Goal: Task Accomplishment & Management: Use online tool/utility

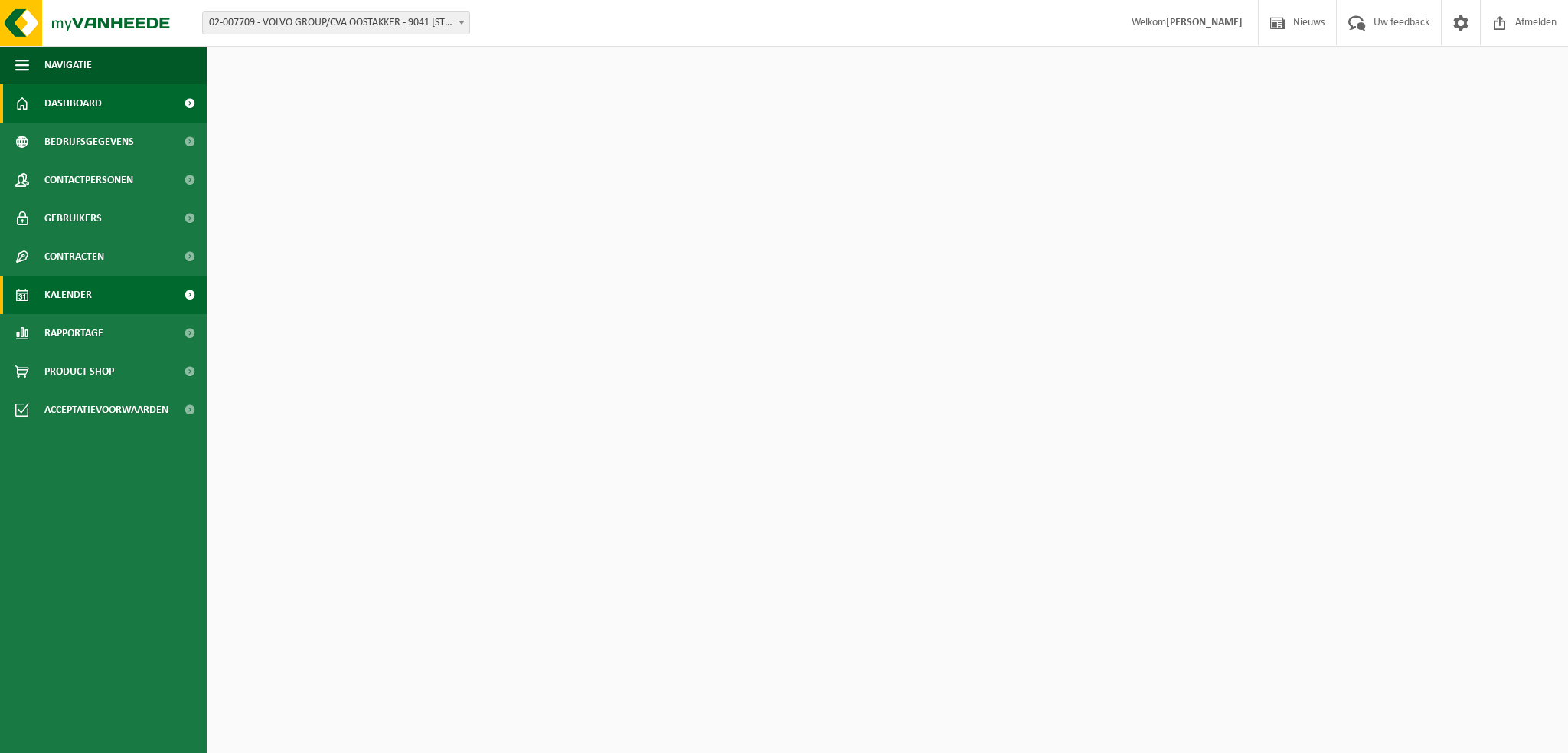
click at [69, 294] on span "Kalender" at bounding box center [68, 295] width 48 height 38
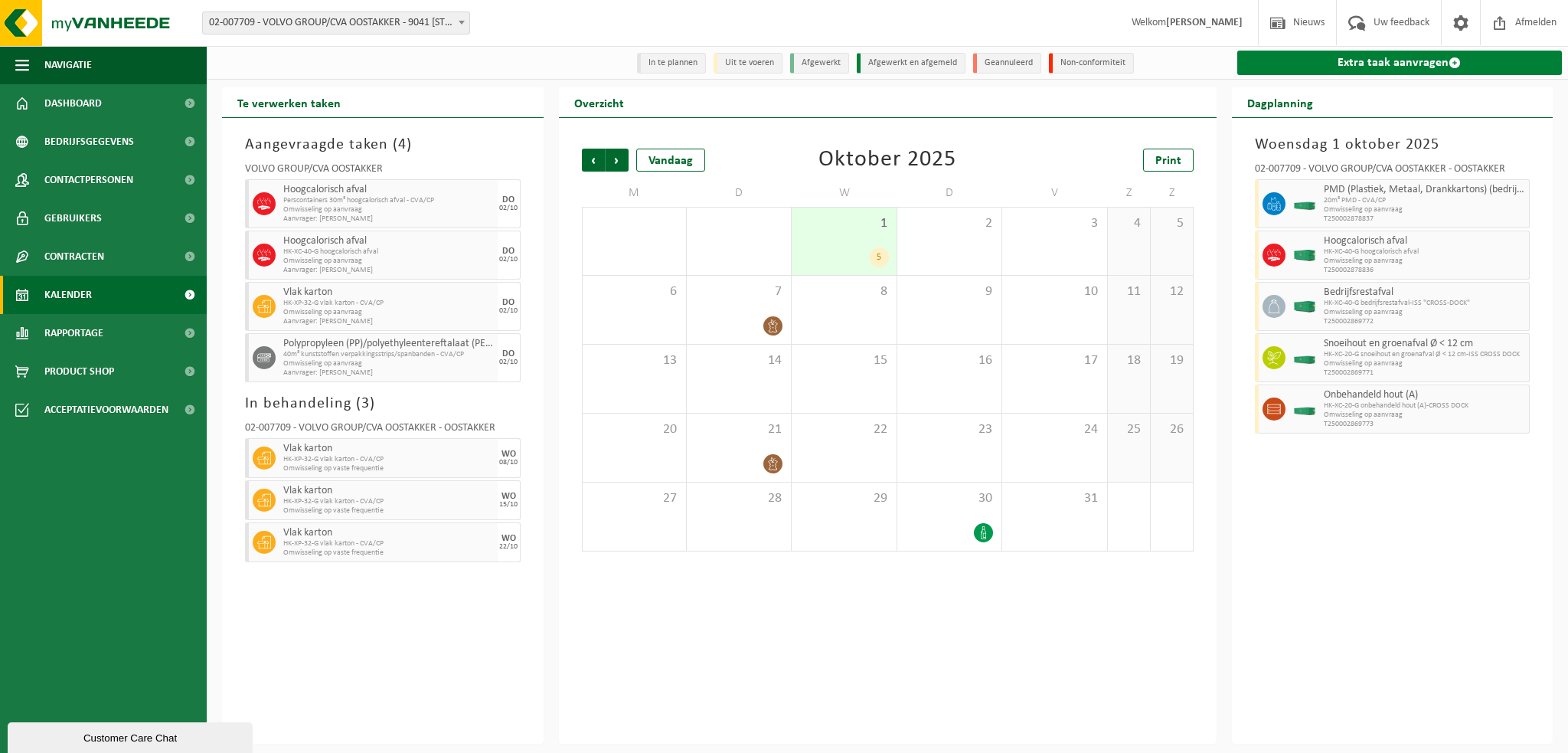
click at [1332, 64] on link "Extra taak aanvragen" at bounding box center [1400, 63] width 326 height 25
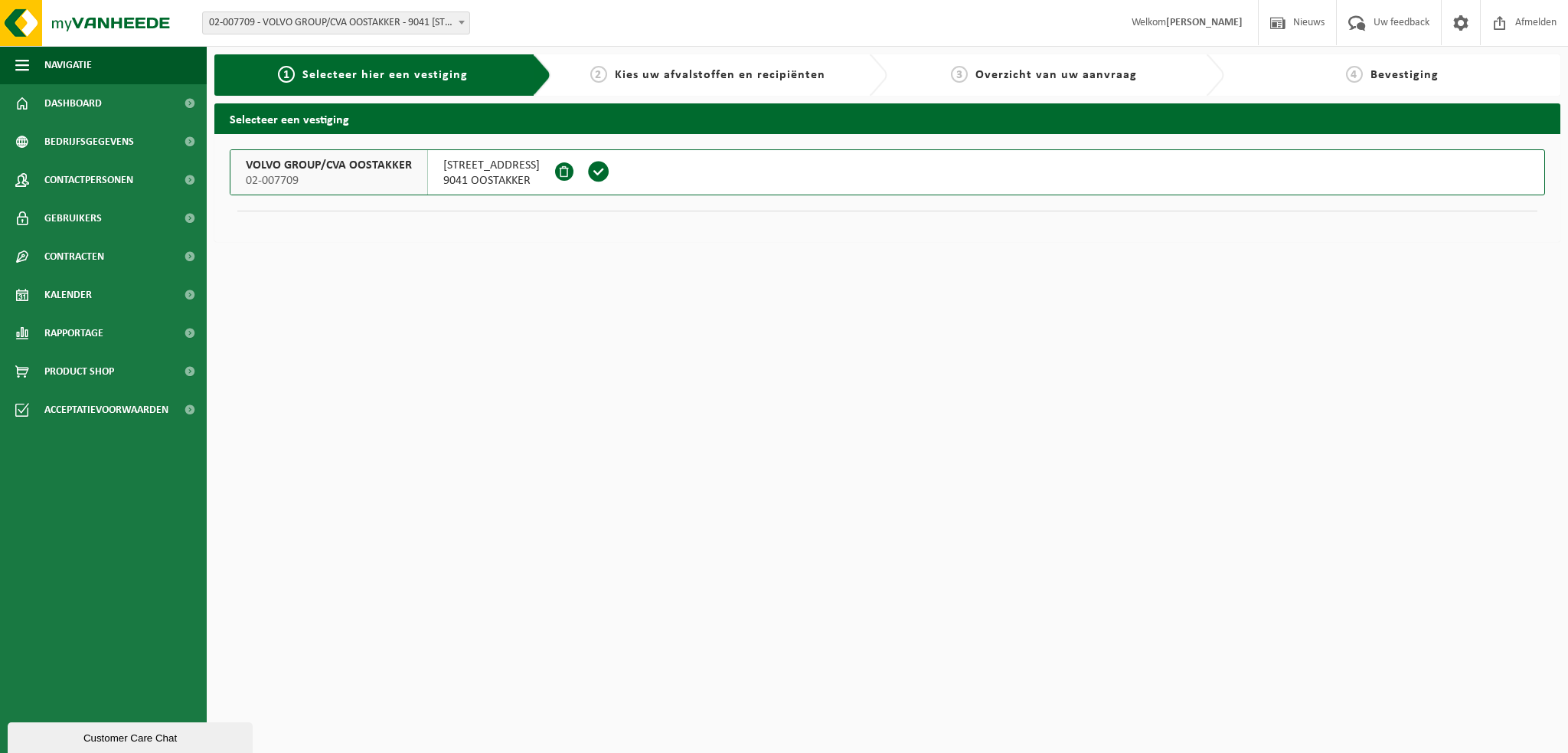
click at [293, 171] on span "VOLVO GROUP/CVA OOSTAKKER" at bounding box center [329, 165] width 166 height 15
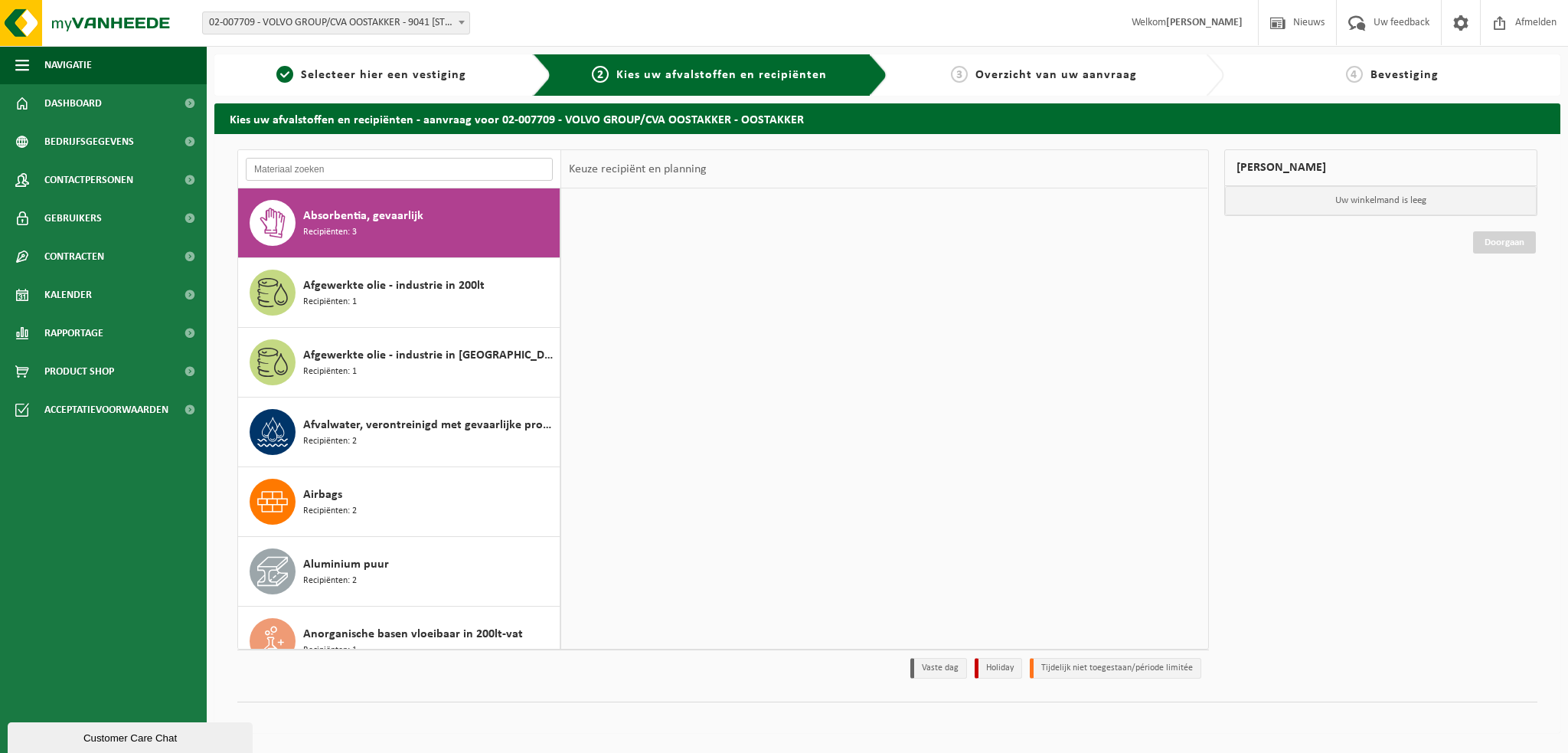
click at [319, 169] on input "text" at bounding box center [399, 169] width 307 height 23
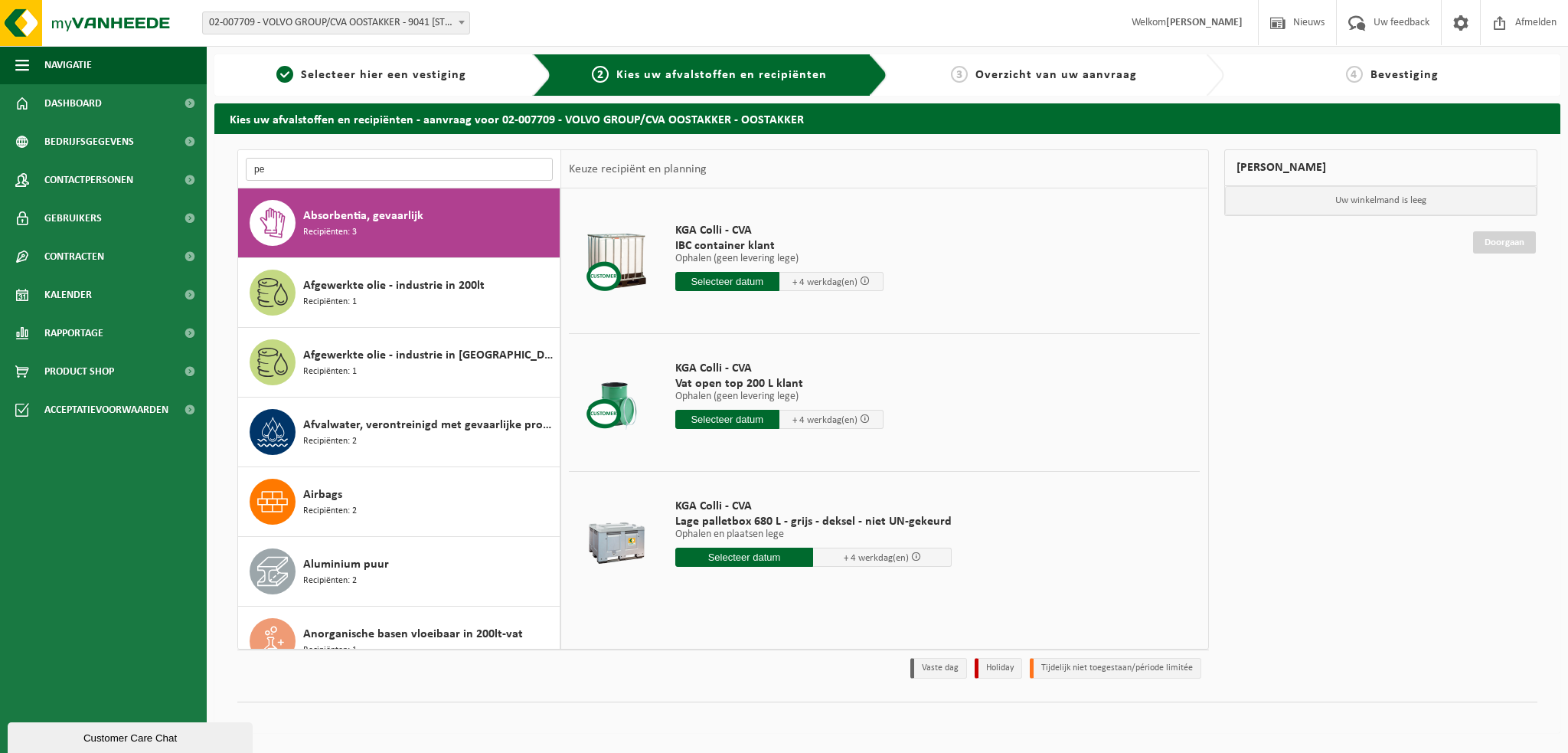
type input "p"
type input "f"
type input "p"
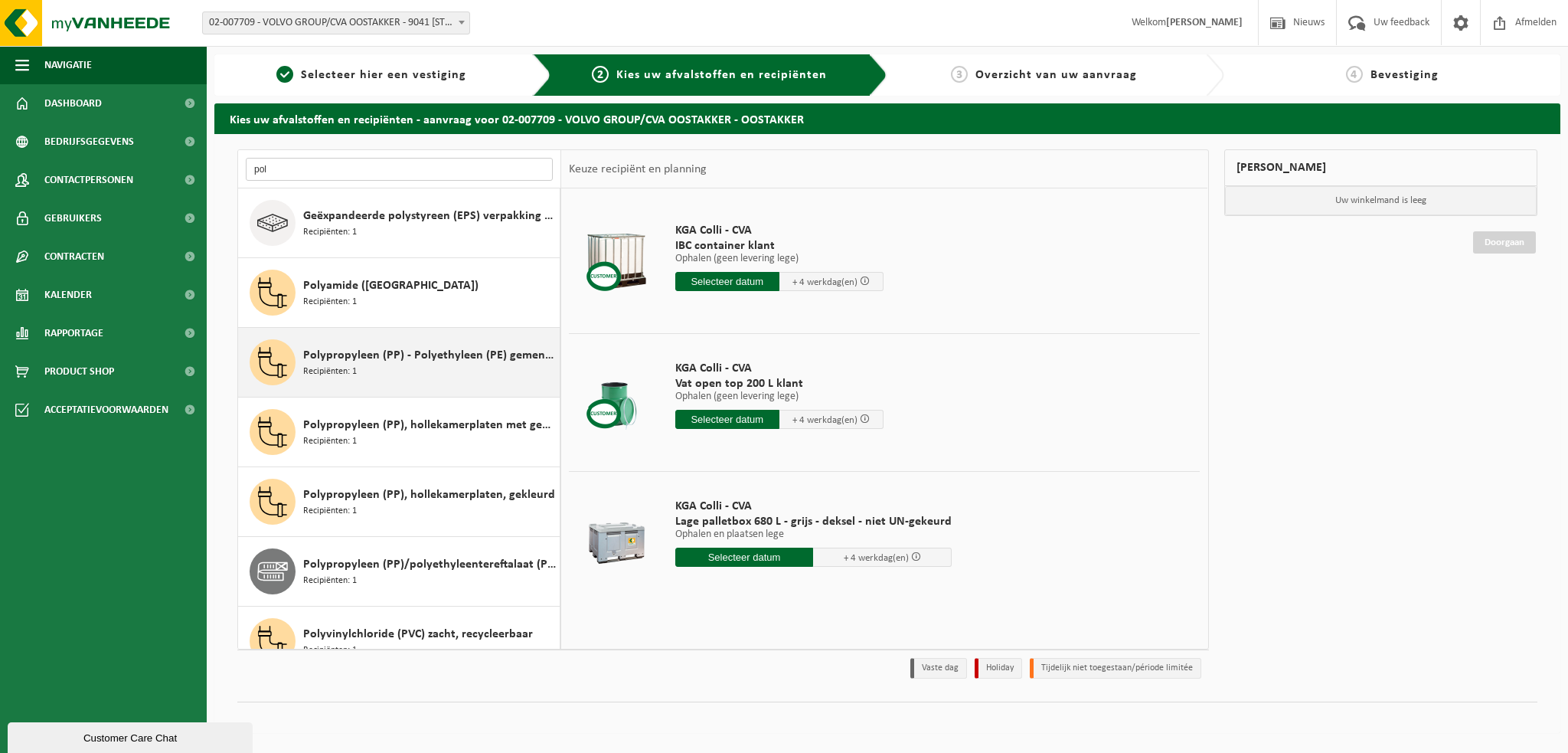
type input "pol"
click at [333, 367] on span "Recipiënten: 1" at bounding box center [330, 372] width 54 height 14
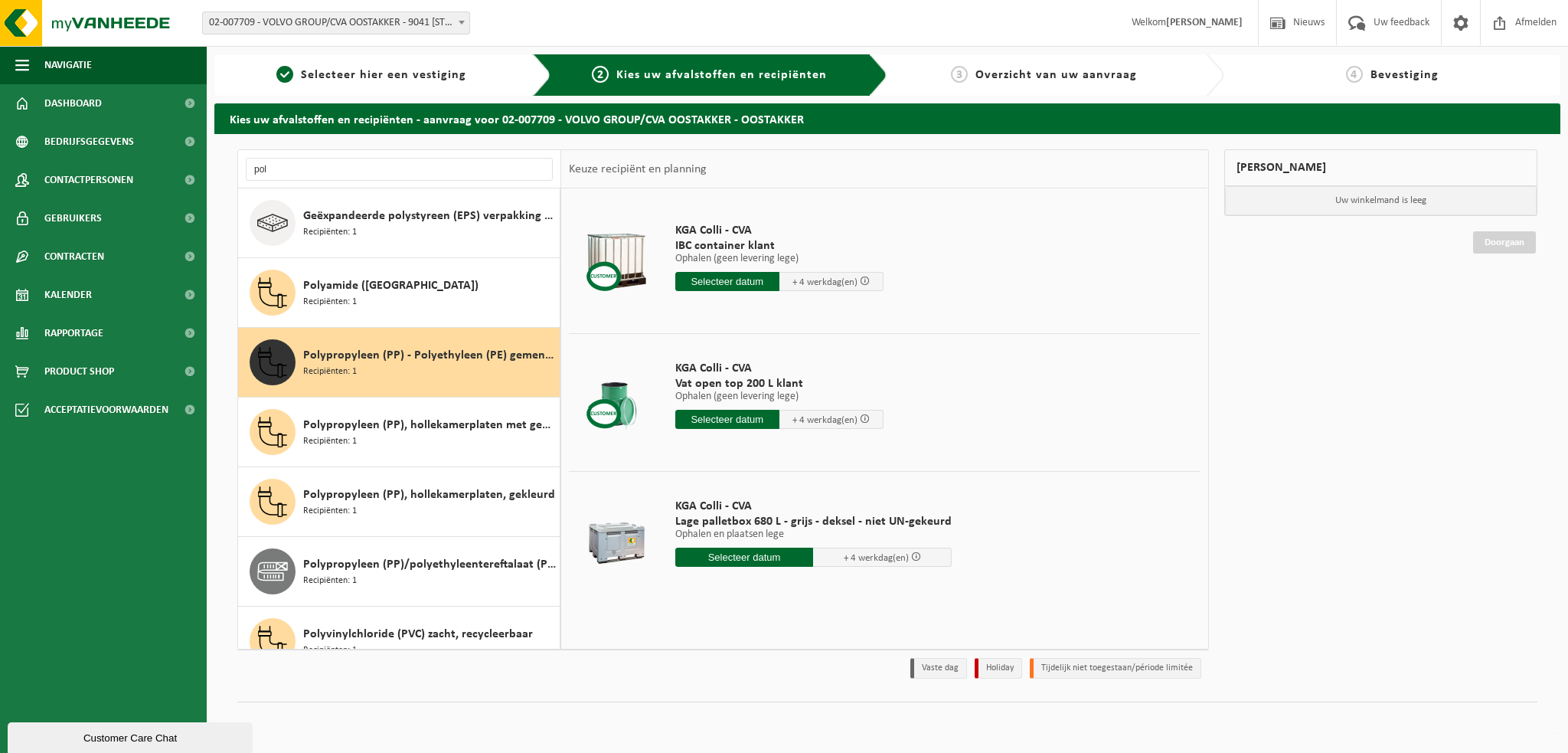
scroll to position [27, 0]
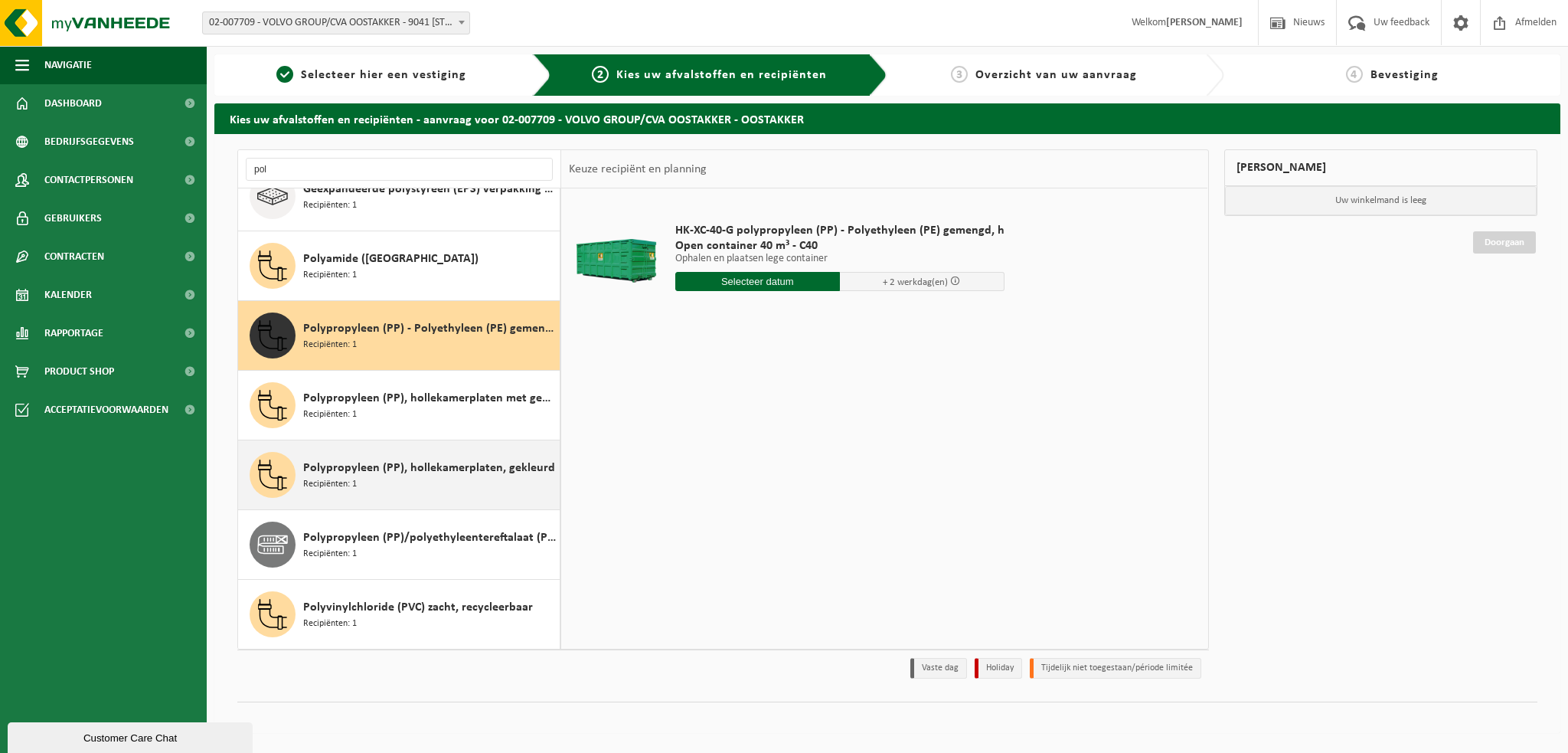
click at [361, 476] on div "Polypropyleen (PP), hollekamerplaten, gekleurd Recipiënten: 1" at bounding box center [429, 475] width 253 height 46
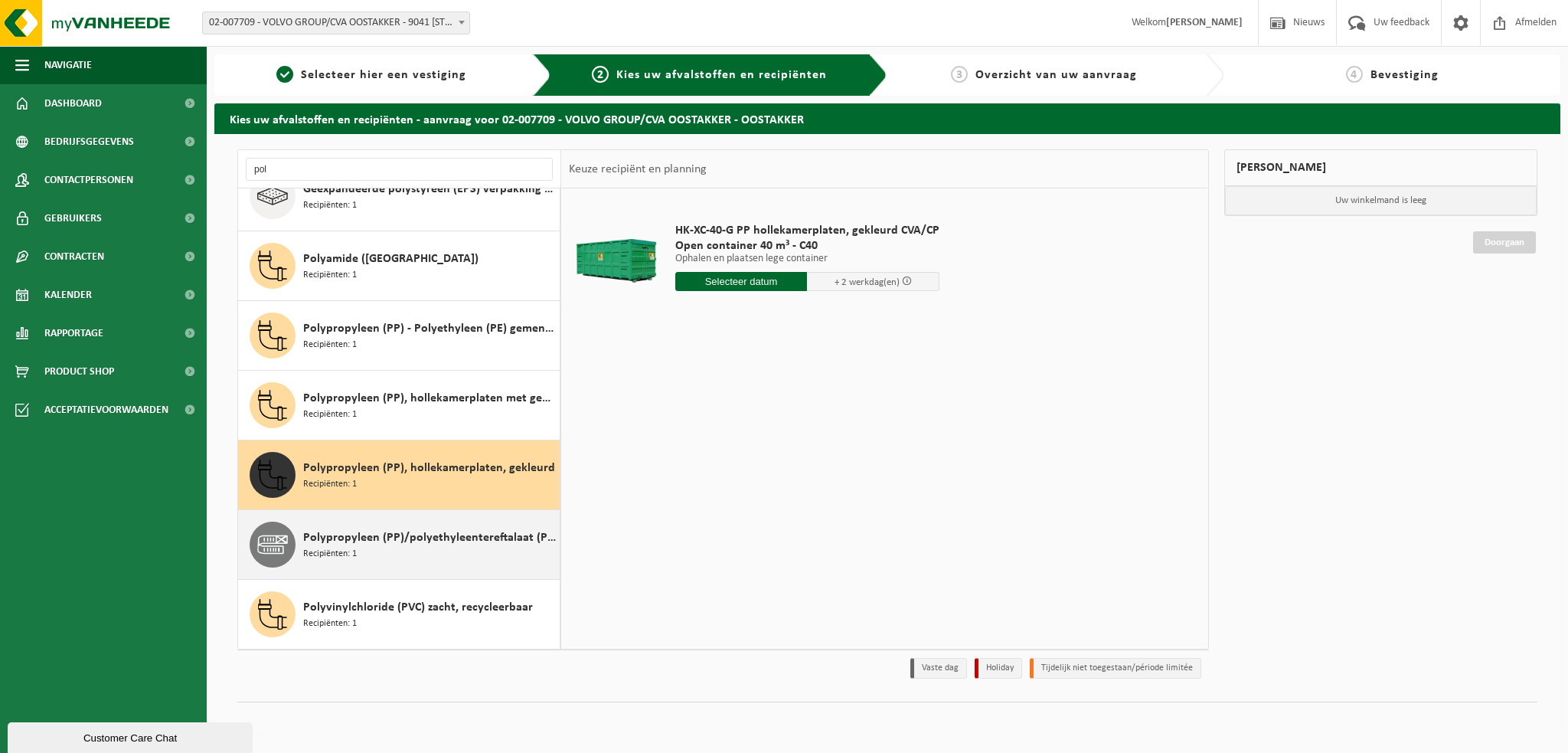
click at [357, 533] on span "Polypropyleen (PP)/polyethyleentereftalaat (PET) spanbanden" at bounding box center [429, 537] width 253 height 18
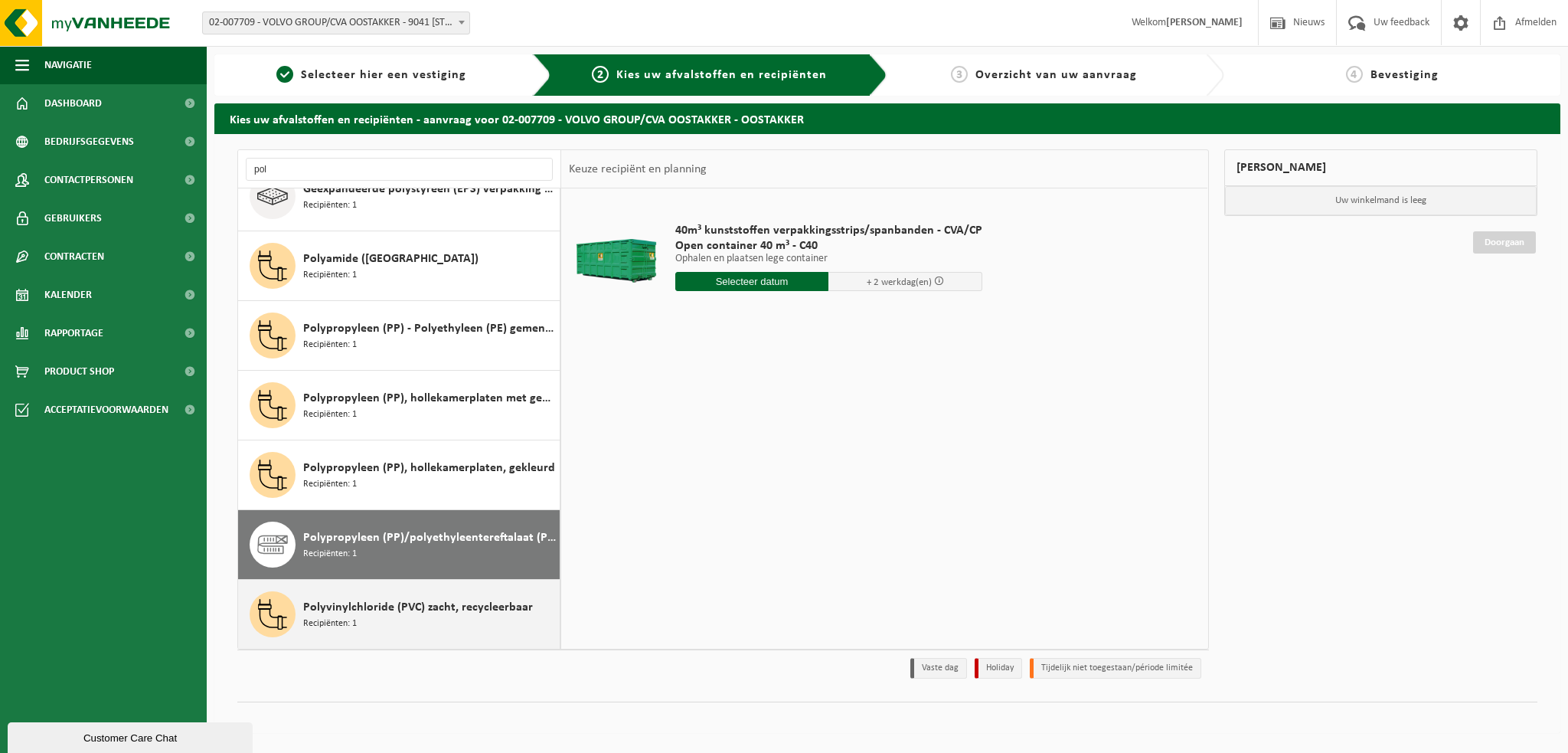
click at [346, 613] on span "Polyvinylchloride (PVC) zacht, recycleerbaar" at bounding box center [418, 607] width 230 height 18
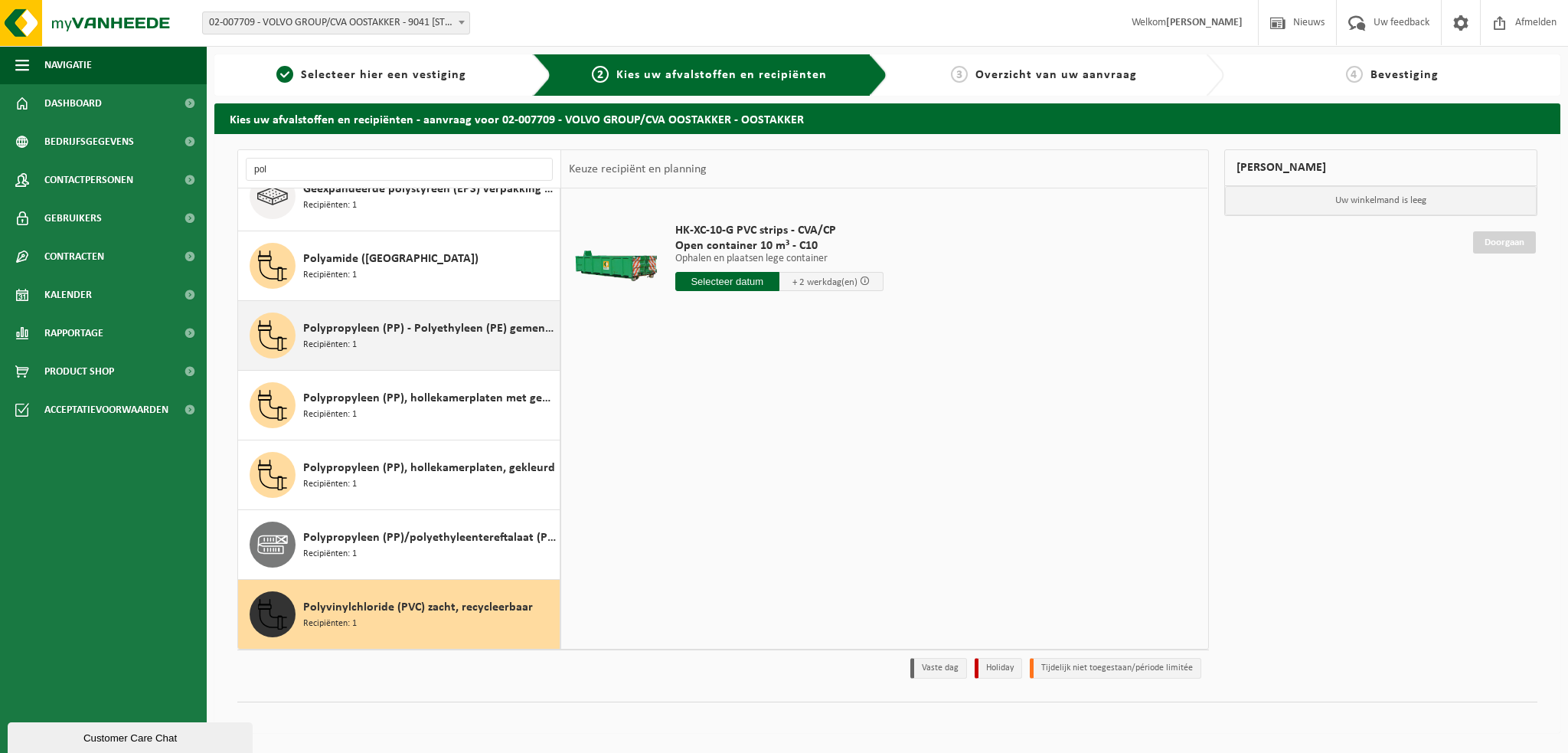
click at [343, 332] on span "Polypropyleen (PP) - Polyethyleen (PE) gemengd, hard, gekleurd" at bounding box center [429, 328] width 253 height 18
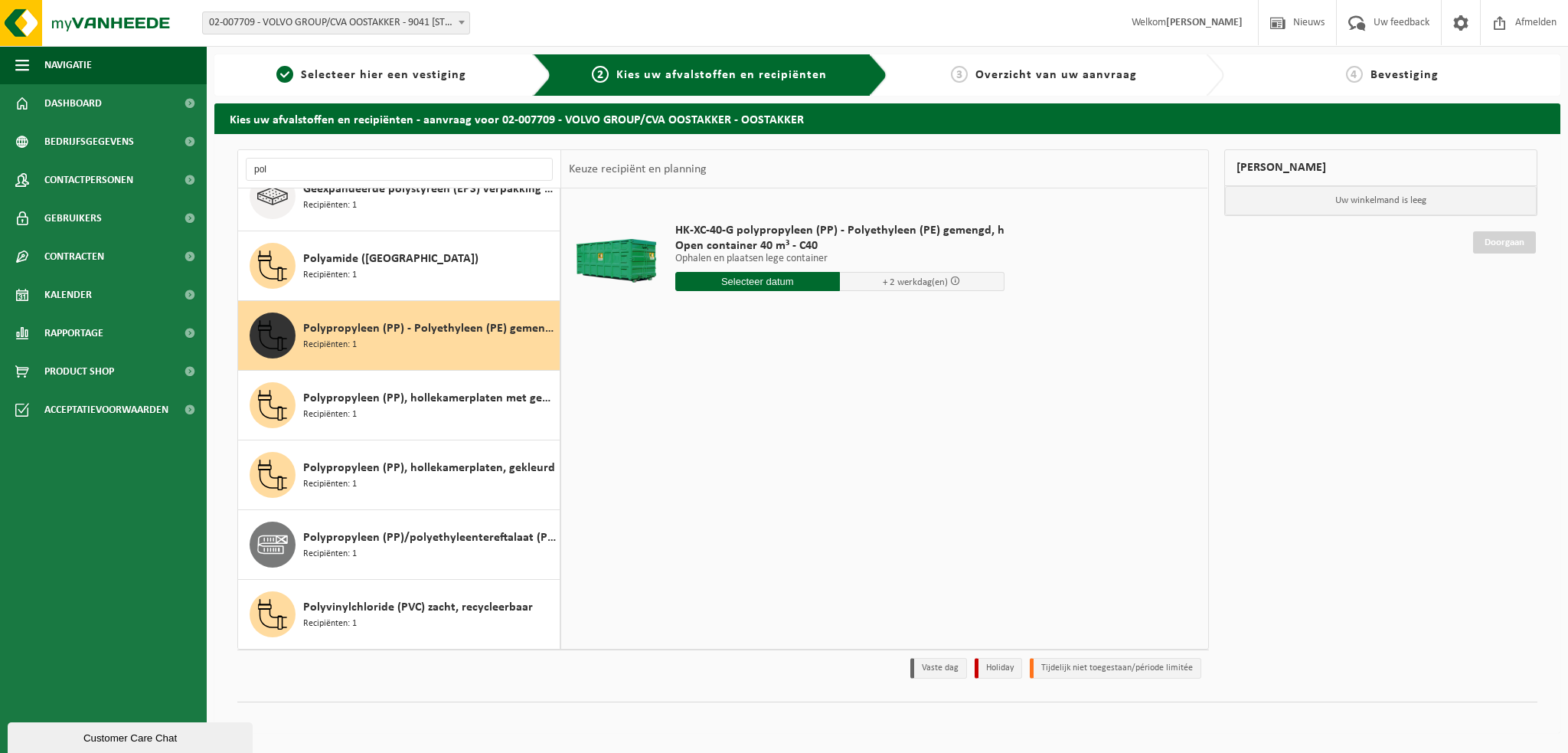
click at [346, 327] on span "Polypropyleen (PP) - Polyethyleen (PE) gemengd, hard, gekleurd" at bounding box center [429, 328] width 253 height 18
click at [128, 407] on span "Acceptatievoorwaarden" at bounding box center [106, 410] width 124 height 38
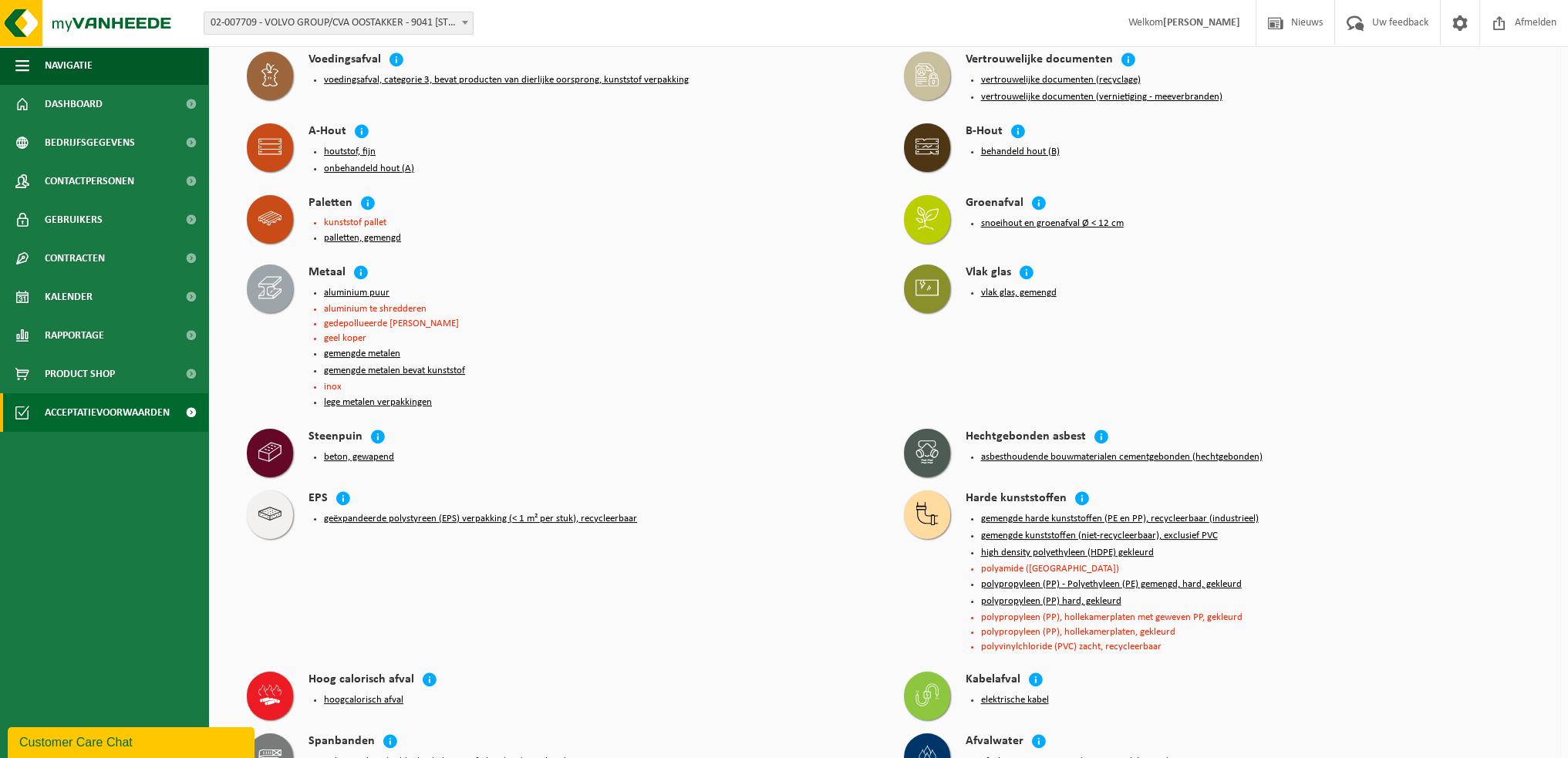
scroll to position [231, 0]
click at [272, 212] on icon at bounding box center [270, 219] width 23 height 23
click at [366, 196] on icon at bounding box center [367, 203] width 15 height 15
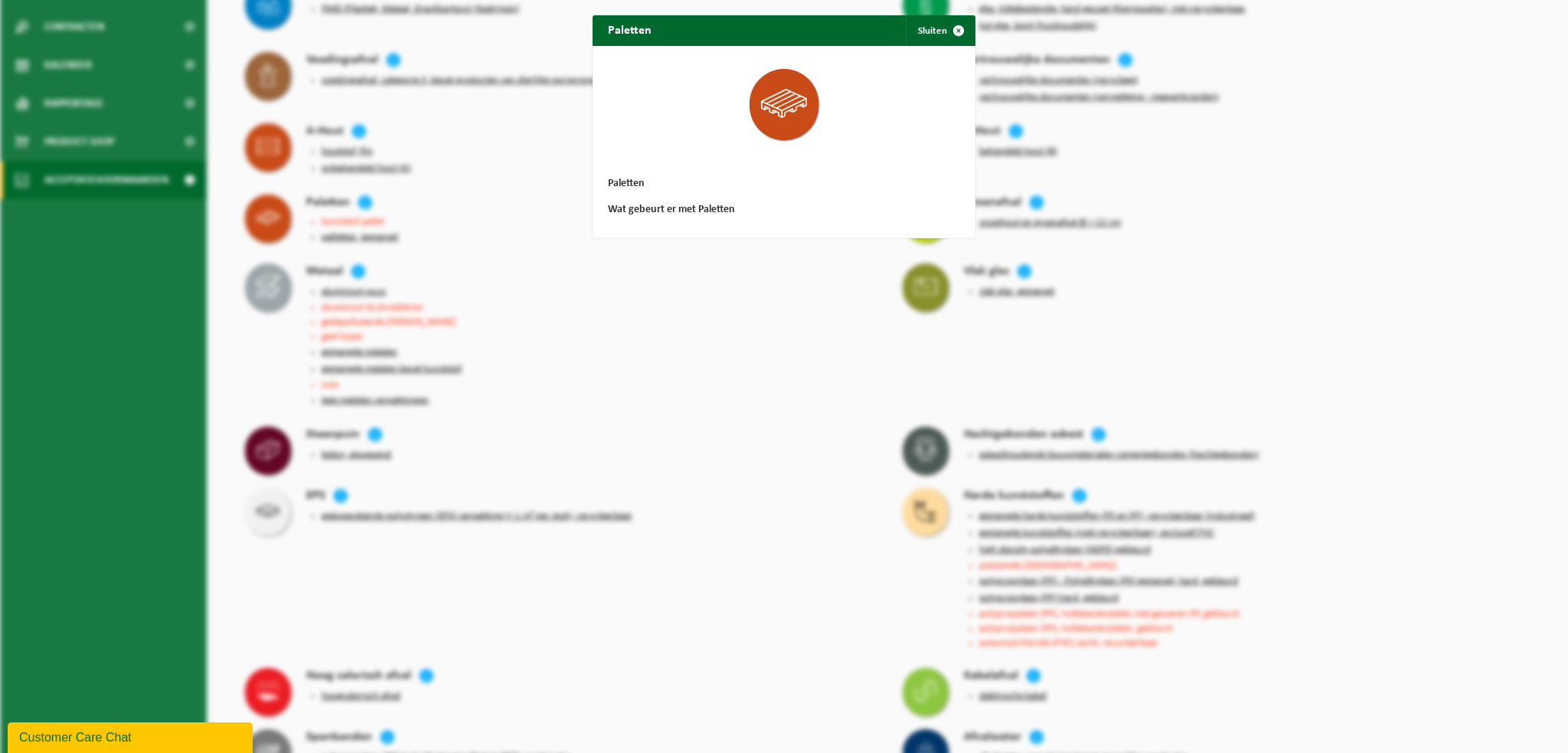
click at [599, 287] on div "Paletten Sluiten Paletten Wat gebeurt er met Paletten" at bounding box center [784, 376] width 1568 height 753
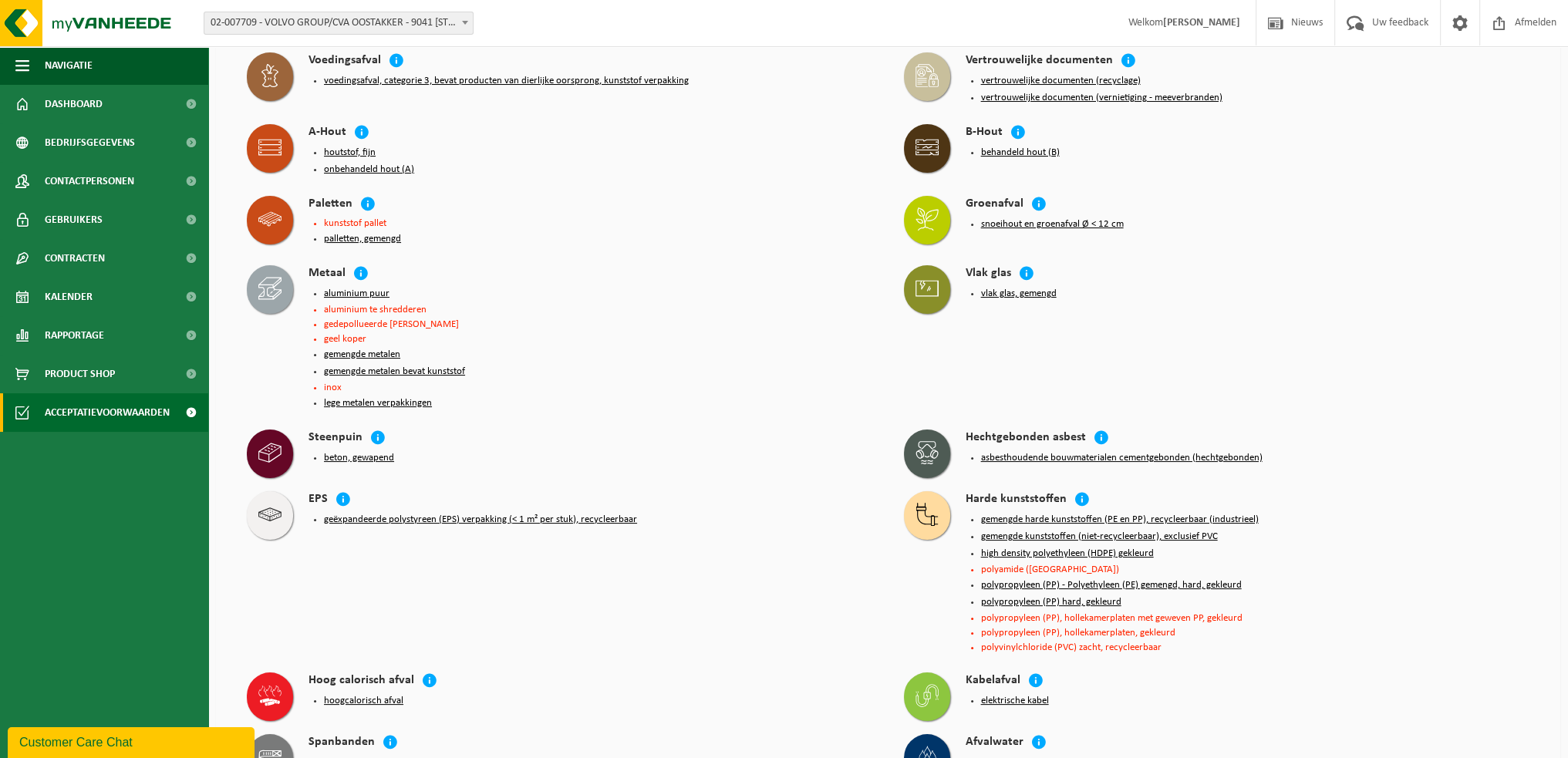
click at [342, 233] on button "palletten, gemengd" at bounding box center [362, 239] width 77 height 12
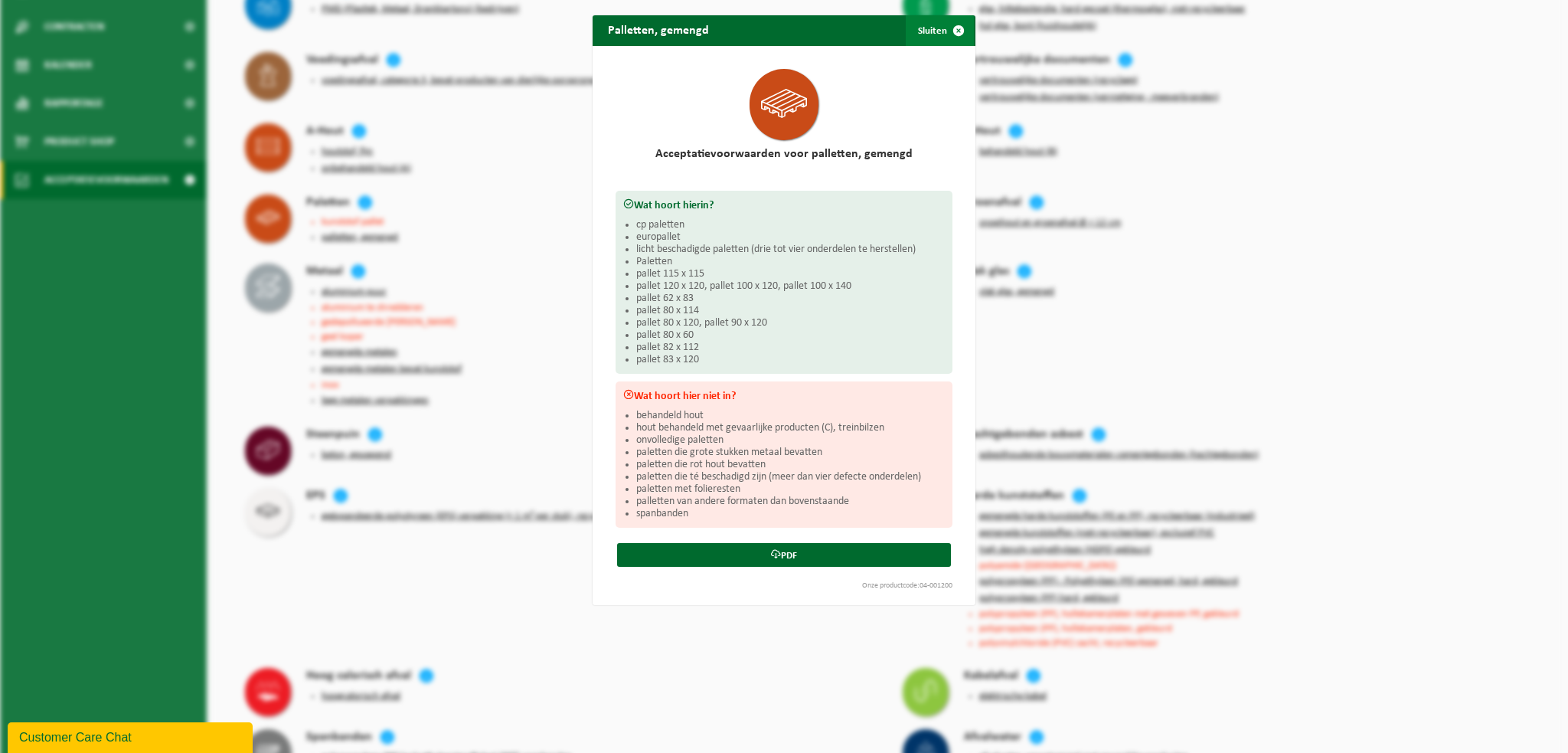
click at [950, 27] on span "button" at bounding box center [959, 30] width 31 height 31
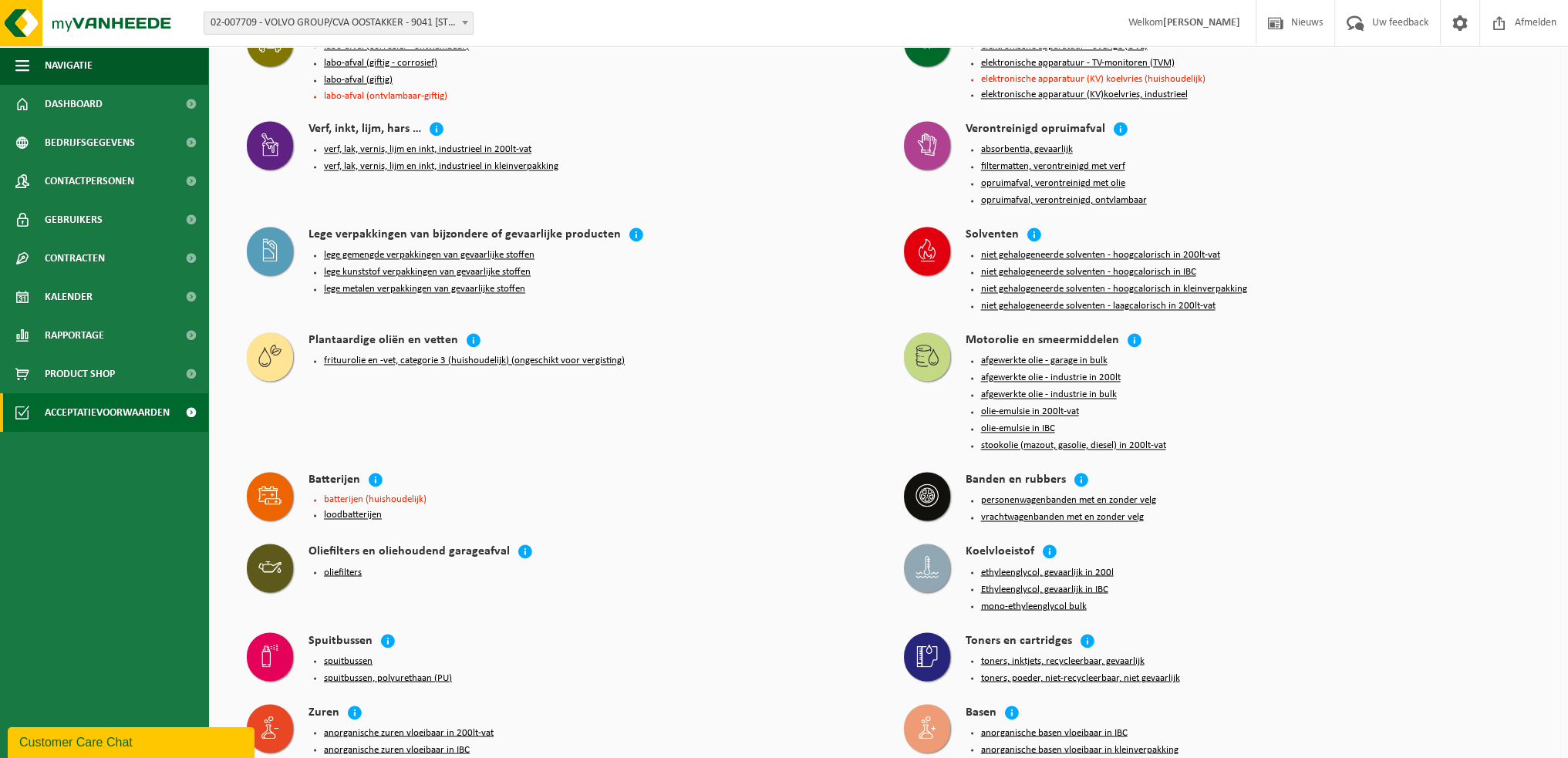
scroll to position [3393, 0]
